Goal: Task Accomplishment & Management: Manage account settings

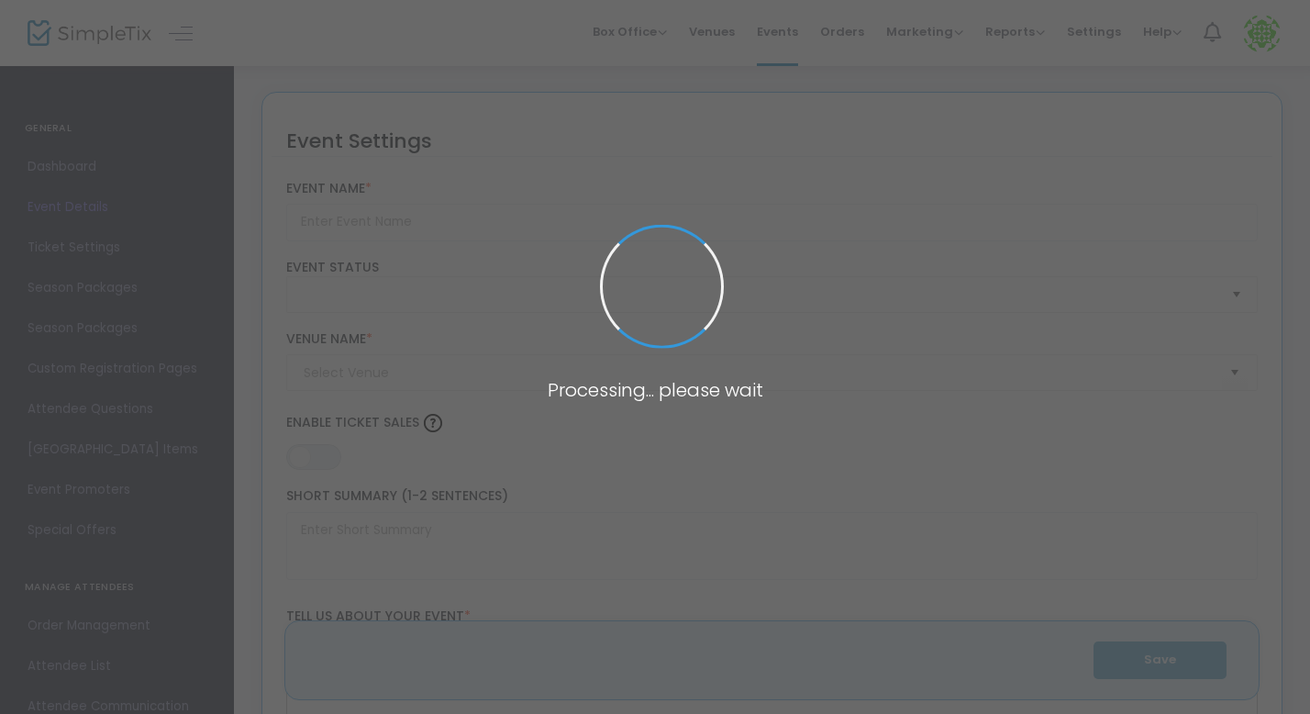
type input "[PERSON_NAME][GEOGRAPHIC_DATA] - Farm Haunt 2025"
type textarea "It’s baacckkkk…Can you handle our farm in the dark? Grab your friends and give …"
type input "Buy Tickets"
type input "[PERSON_NAME] Farm Market"
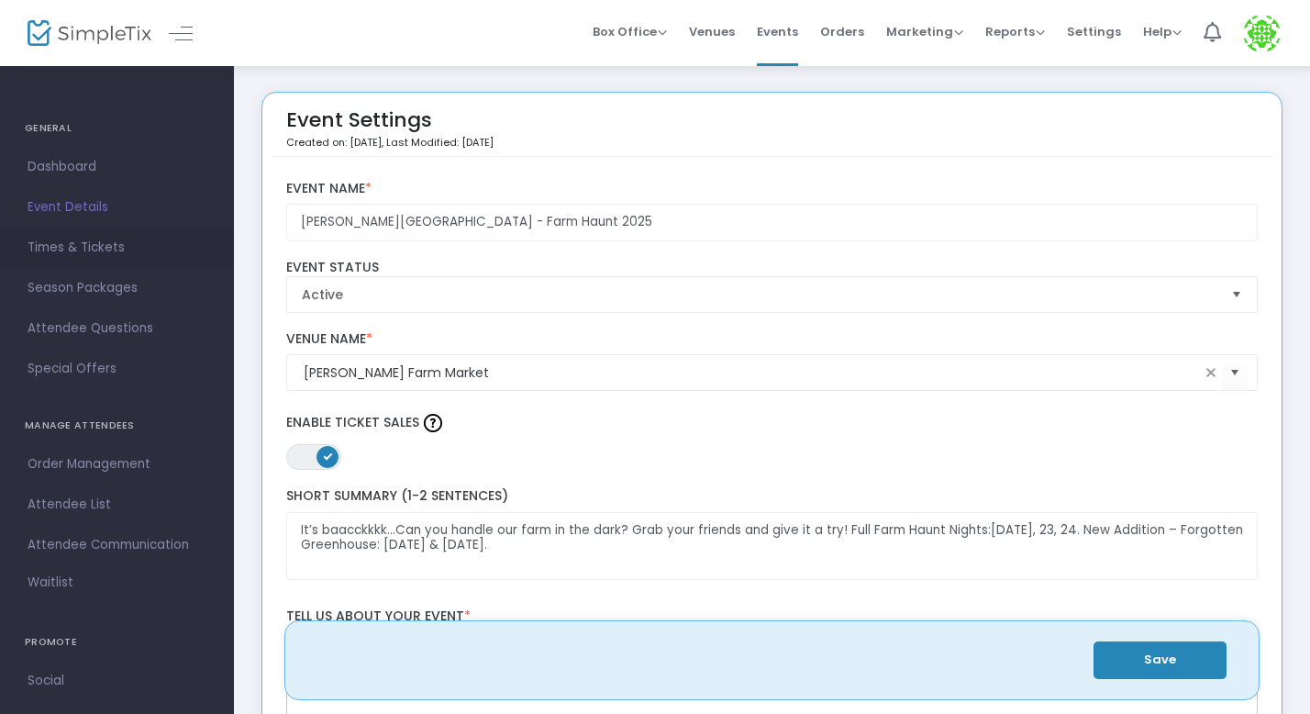
click at [109, 251] on span "Times & Tickets" at bounding box center [117, 248] width 179 height 24
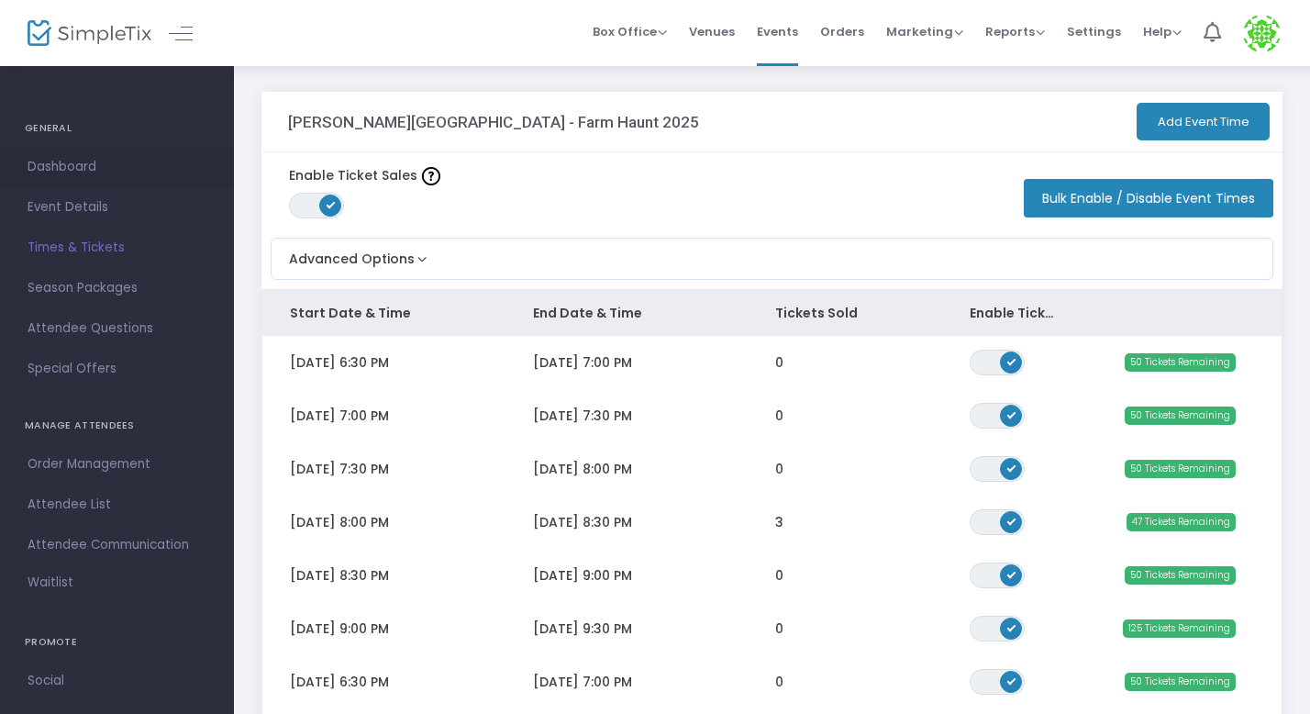
click at [92, 163] on span "Dashboard" at bounding box center [117, 167] width 179 height 24
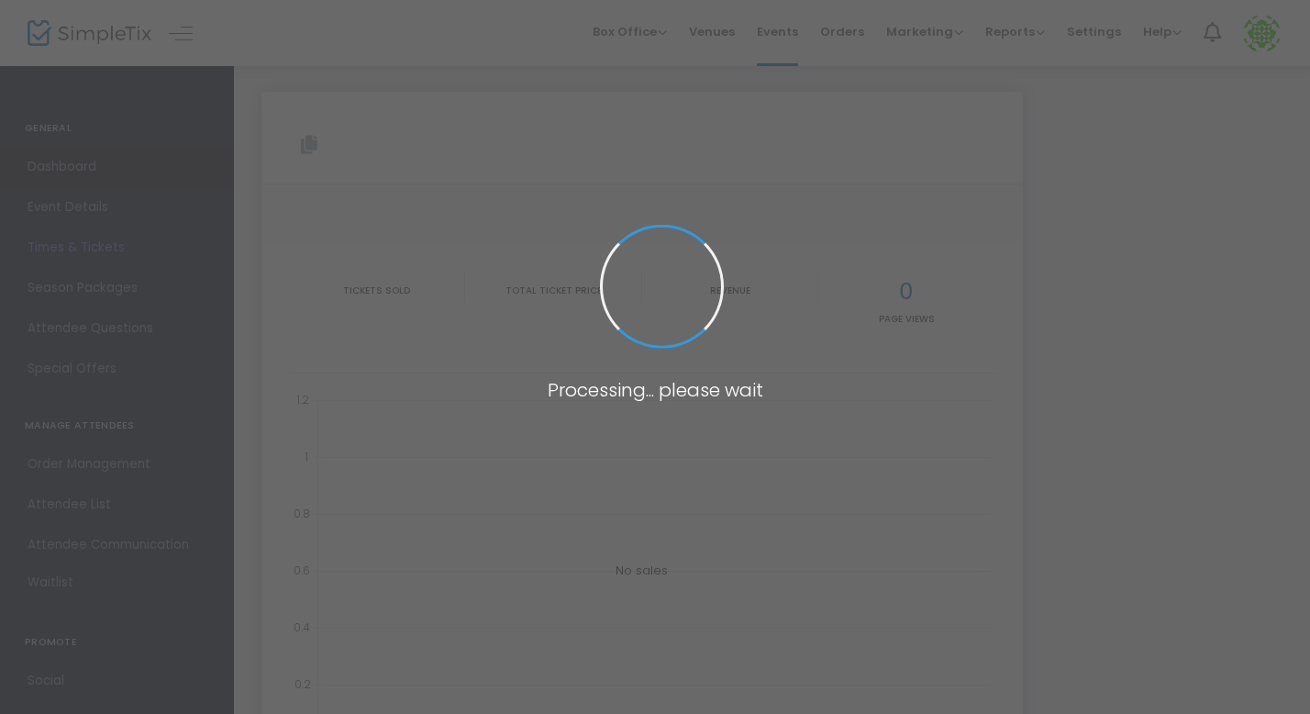
type input "[URL][DOMAIN_NAME][PERSON_NAME]"
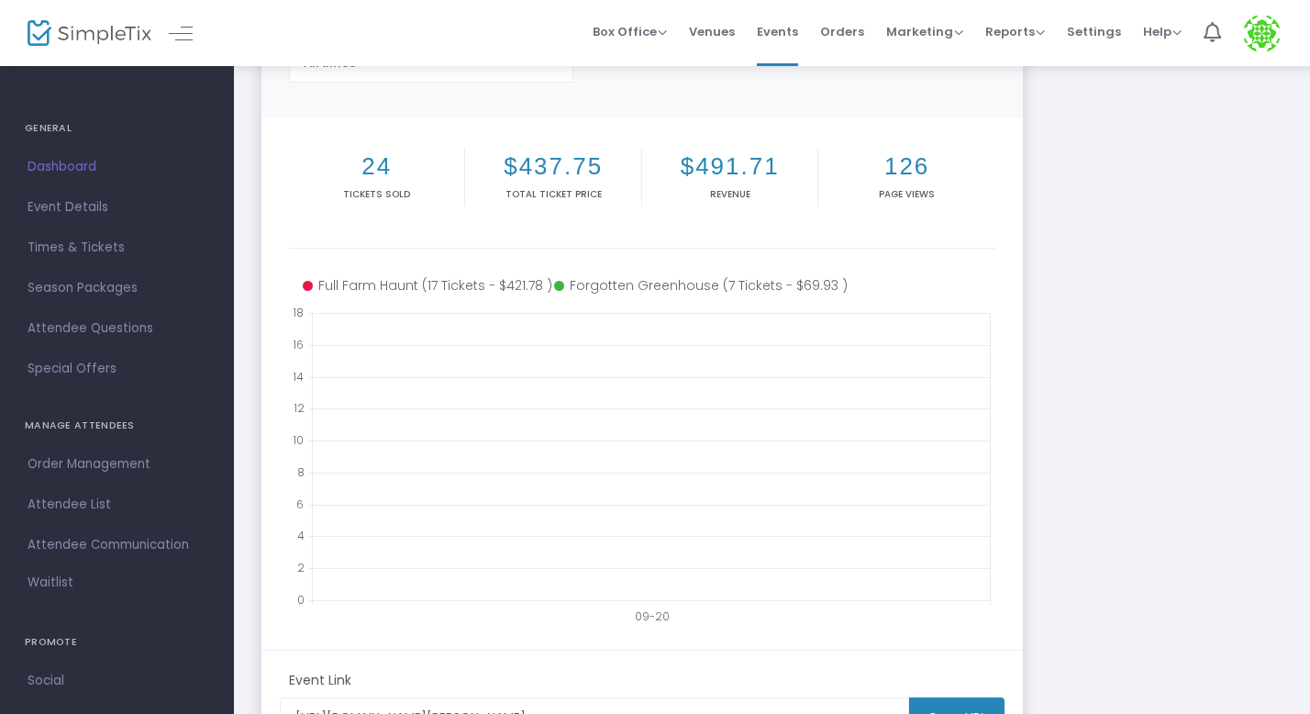
scroll to position [218, 0]
